Goal: Transaction & Acquisition: Obtain resource

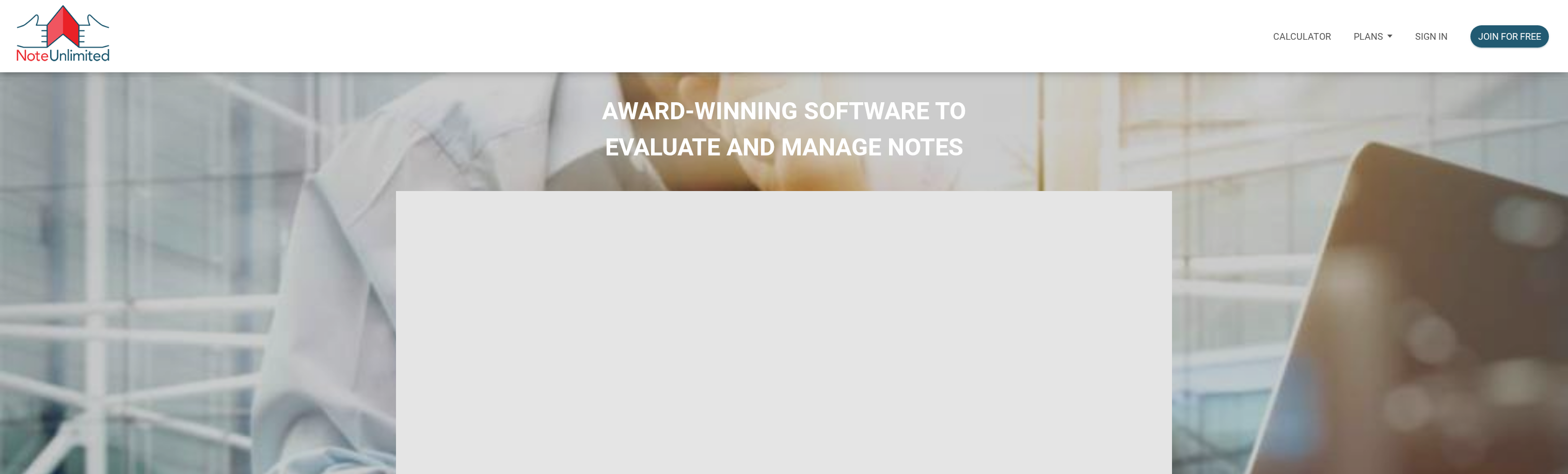
click at [1426, 45] on div "Sign in" at bounding box center [1431, 37] width 55 height 37
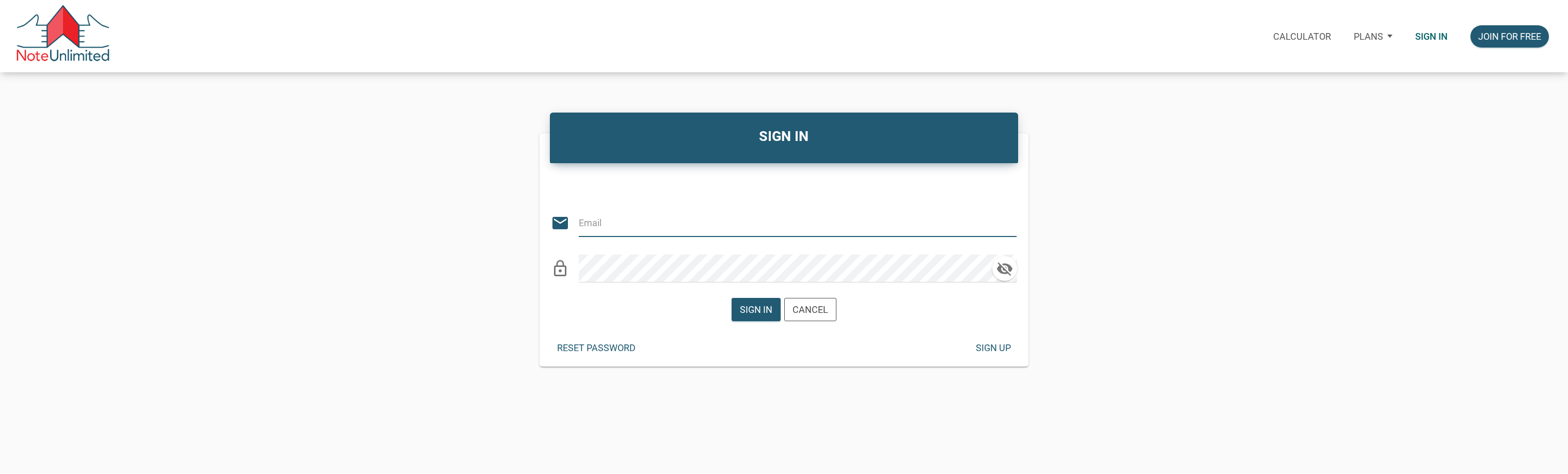
type input "[EMAIL_ADDRESS][DOMAIN_NAME]"
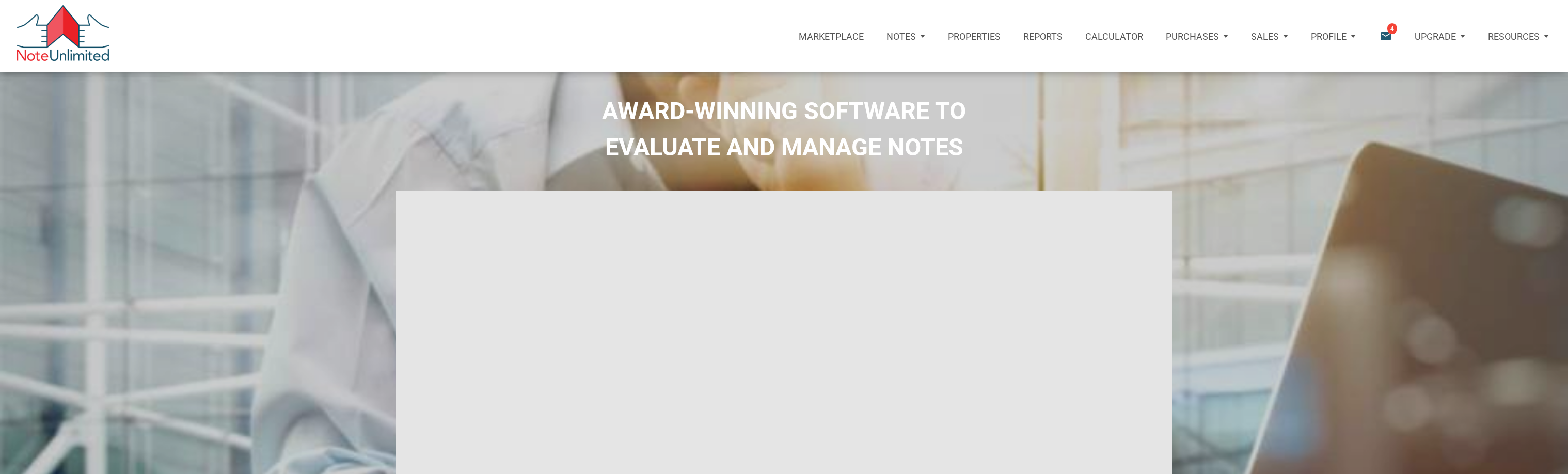
type input "Introduction to new features"
select select
click at [1197, 37] on p "Purchases" at bounding box center [1182, 36] width 54 height 11
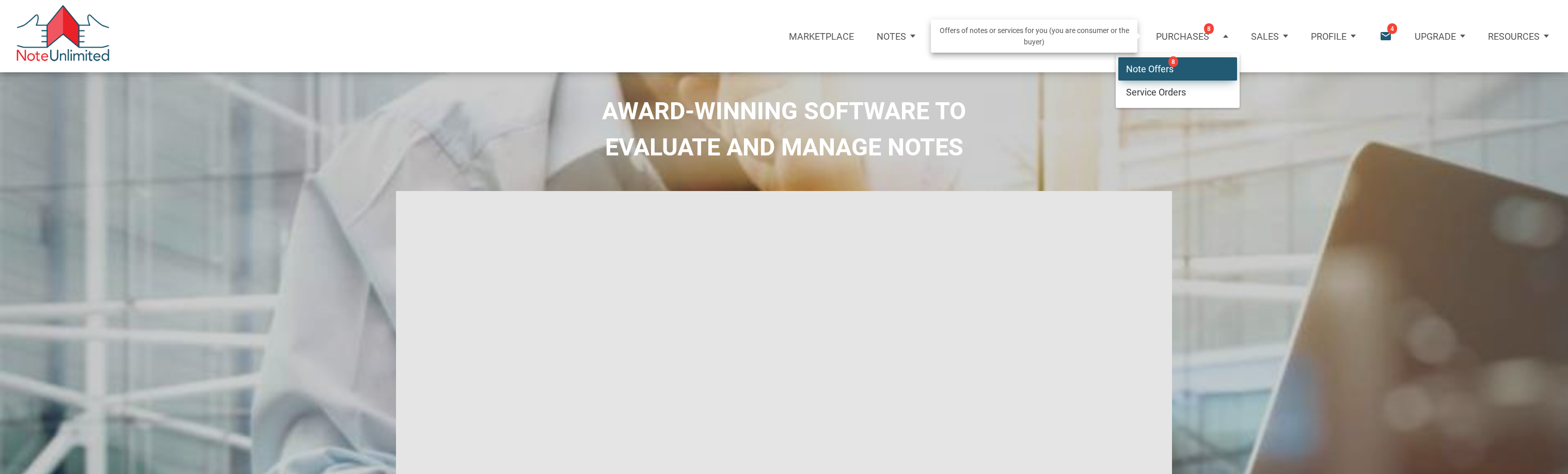
click at [1153, 65] on link "Note Offers 8" at bounding box center [1178, 69] width 119 height 24
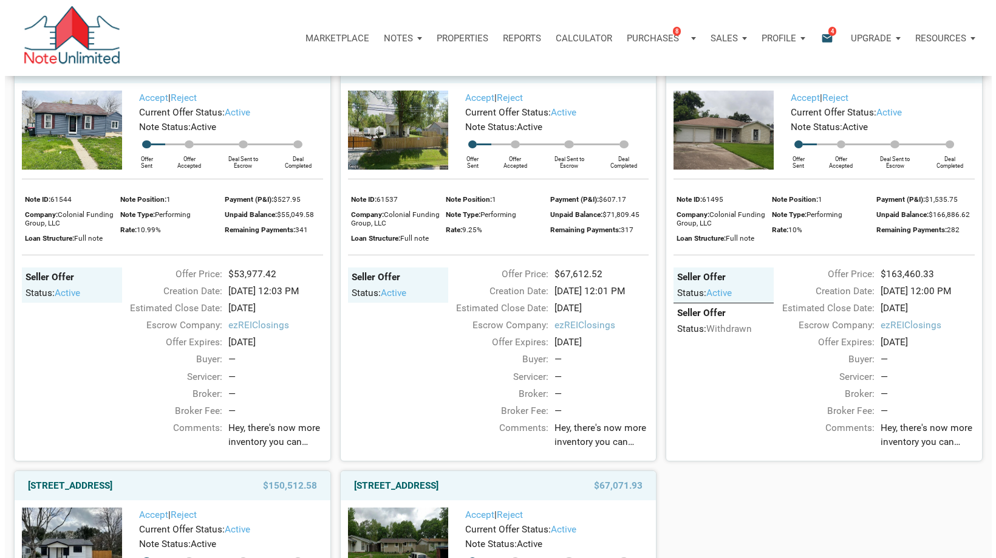
scroll to position [486, 0]
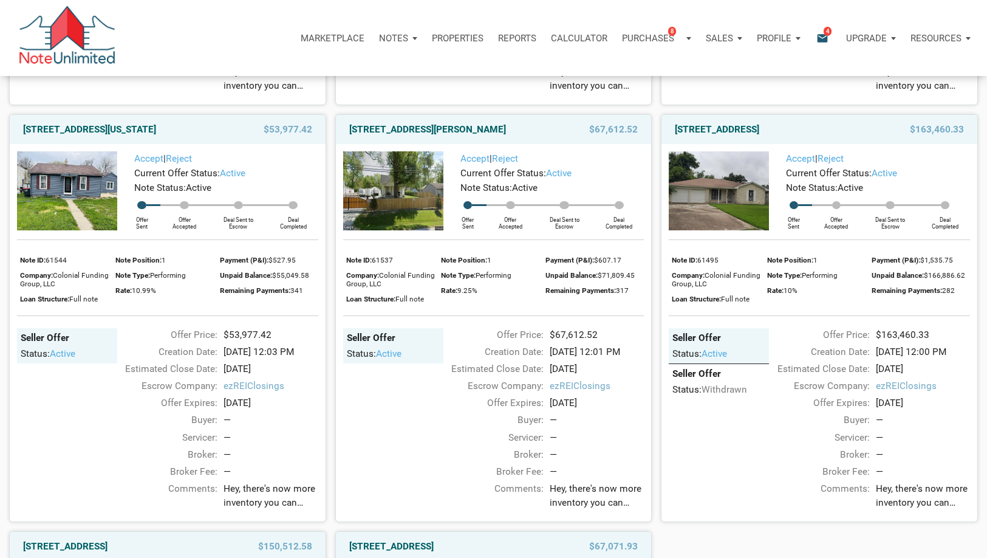
click at [826, 40] on icon "email" at bounding box center [822, 38] width 15 height 14
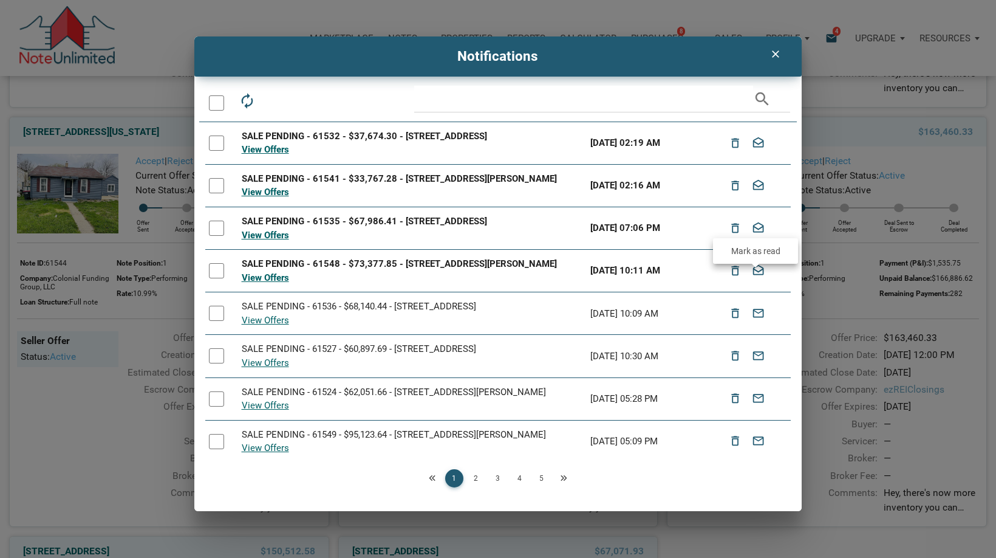
click at [759, 282] on icon "drafts" at bounding box center [758, 271] width 15 height 22
click at [759, 238] on icon "drafts" at bounding box center [758, 228] width 15 height 22
click at [759, 188] on icon "drafts" at bounding box center [758, 185] width 15 height 22
click at [756, 282] on icon "drafts" at bounding box center [758, 271] width 15 height 22
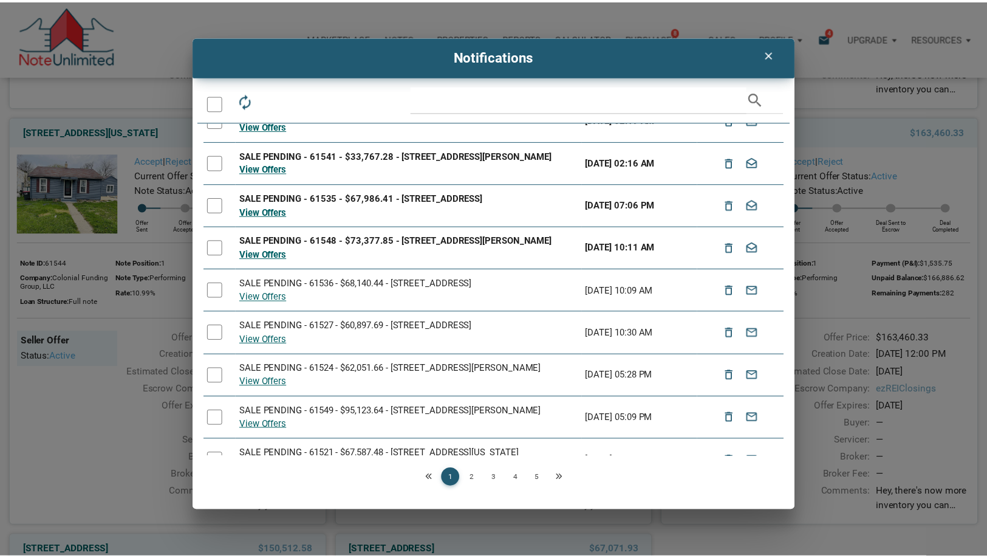
scroll to position [0, 0]
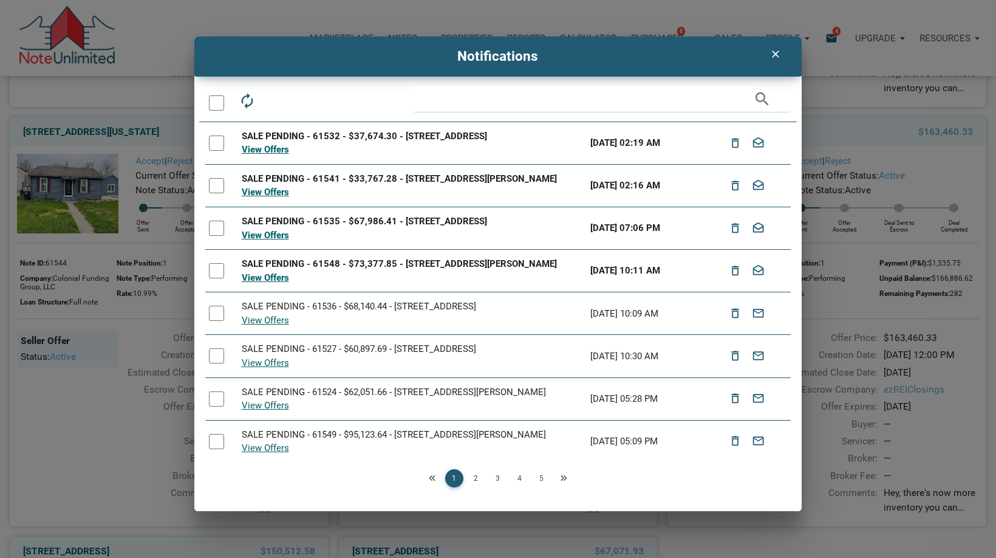
click at [779, 51] on icon "clear" at bounding box center [775, 54] width 15 height 12
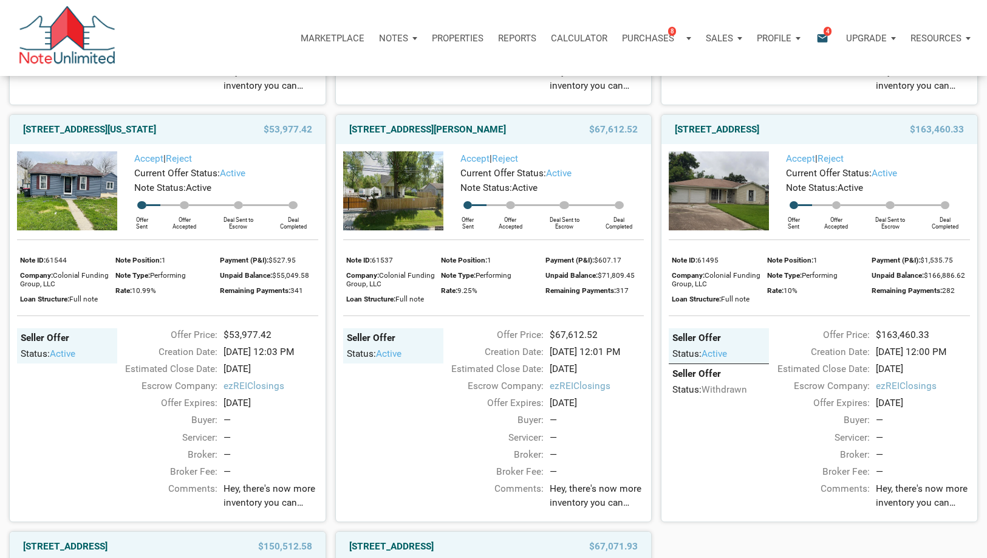
click at [822, 38] on icon "email" at bounding box center [822, 38] width 15 height 14
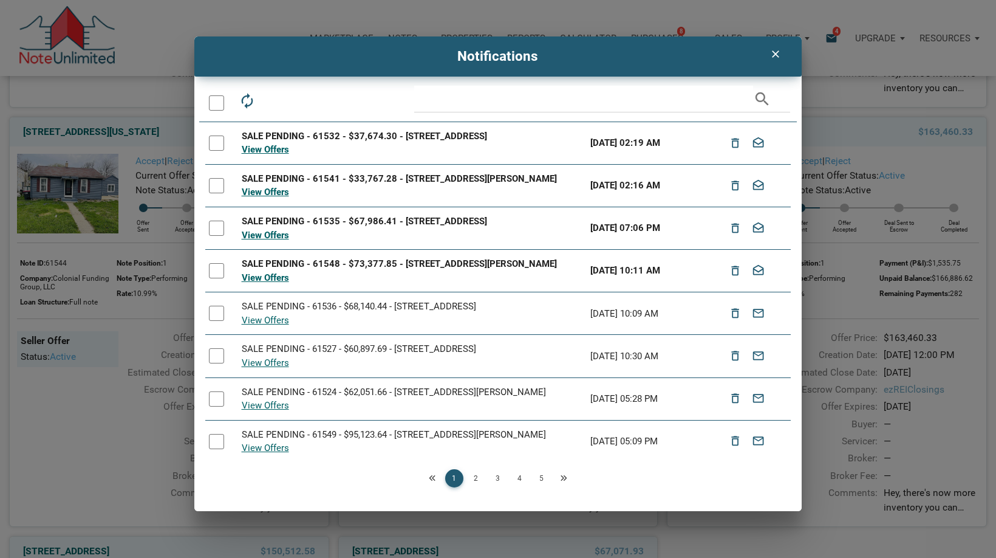
click at [217, 278] on div at bounding box center [216, 270] width 15 height 15
click at [219, 236] on div at bounding box center [216, 227] width 15 height 15
click at [223, 187] on div at bounding box center [216, 185] width 15 height 15
click at [306, 100] on icon "drafts" at bounding box center [301, 100] width 17 height 17
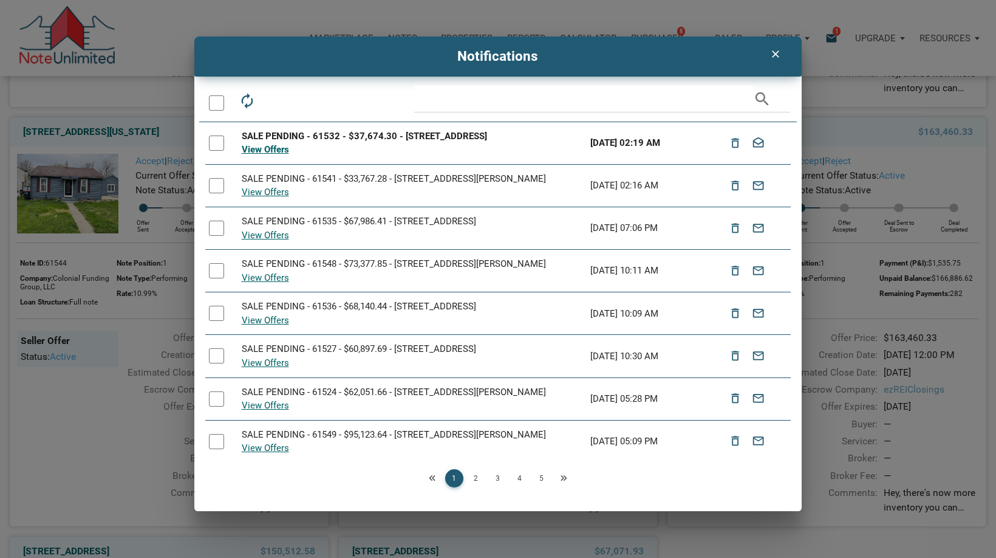
click at [778, 54] on icon "clear" at bounding box center [775, 54] width 15 height 12
